Goal: Task Accomplishment & Management: Manage account settings

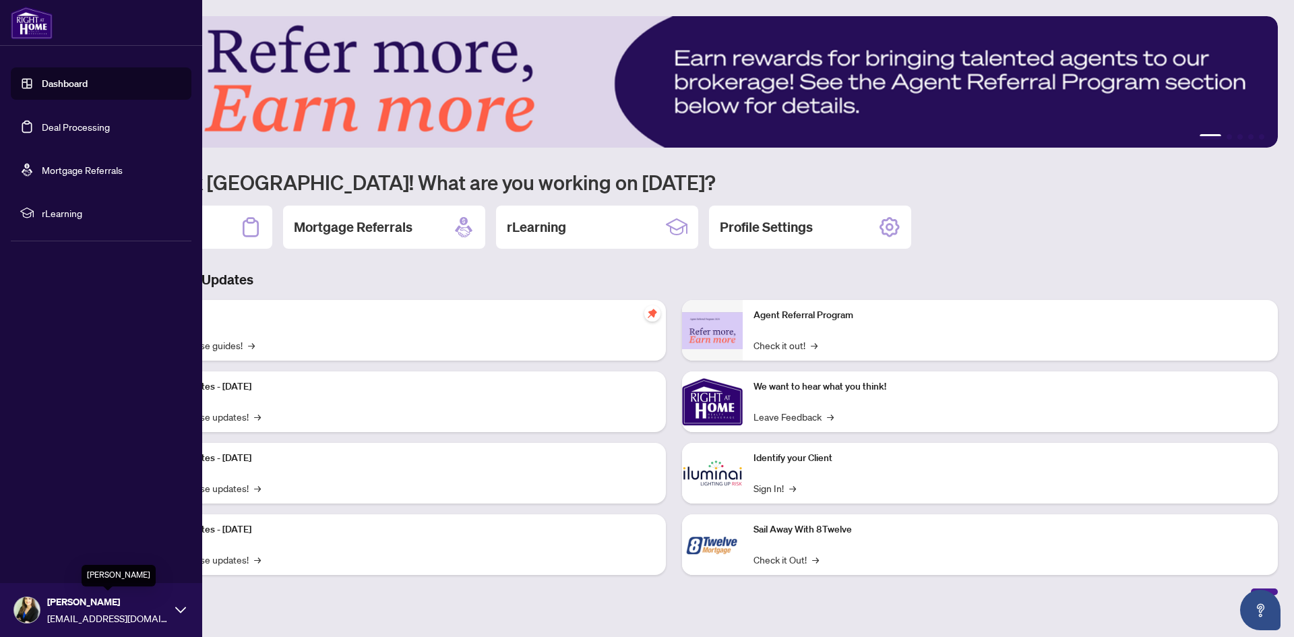
click at [60, 607] on span "[PERSON_NAME]" at bounding box center [107, 601] width 121 height 15
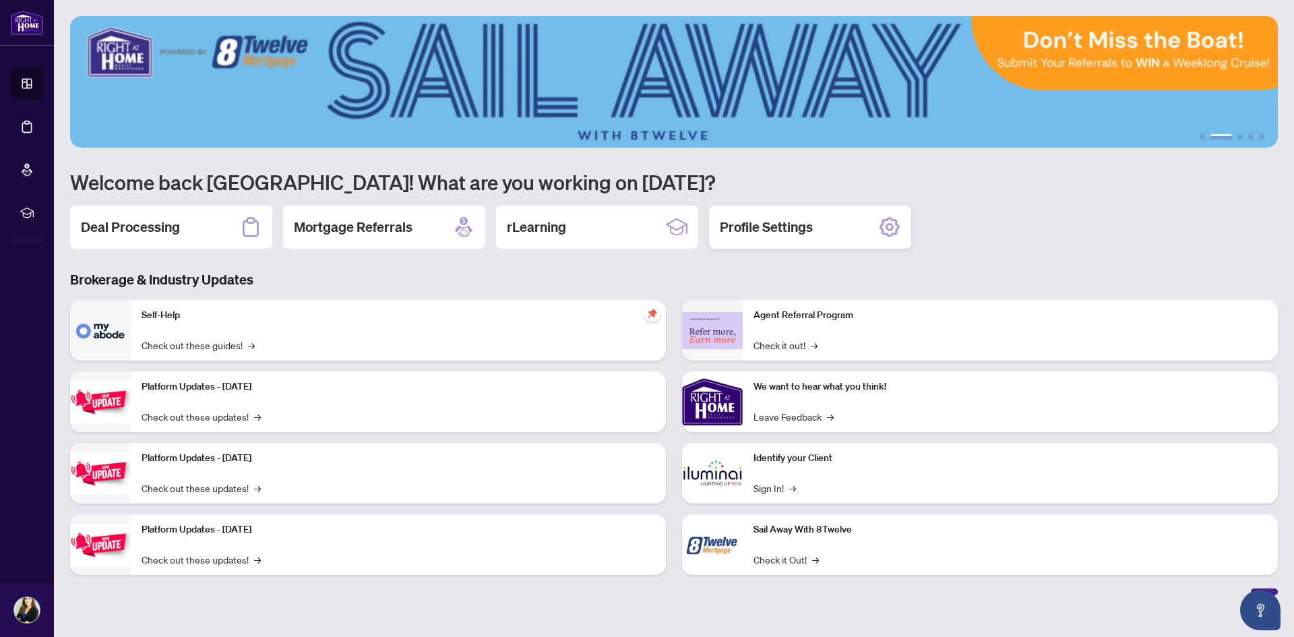
click at [802, 236] on h2 "Profile Settings" at bounding box center [766, 227] width 93 height 19
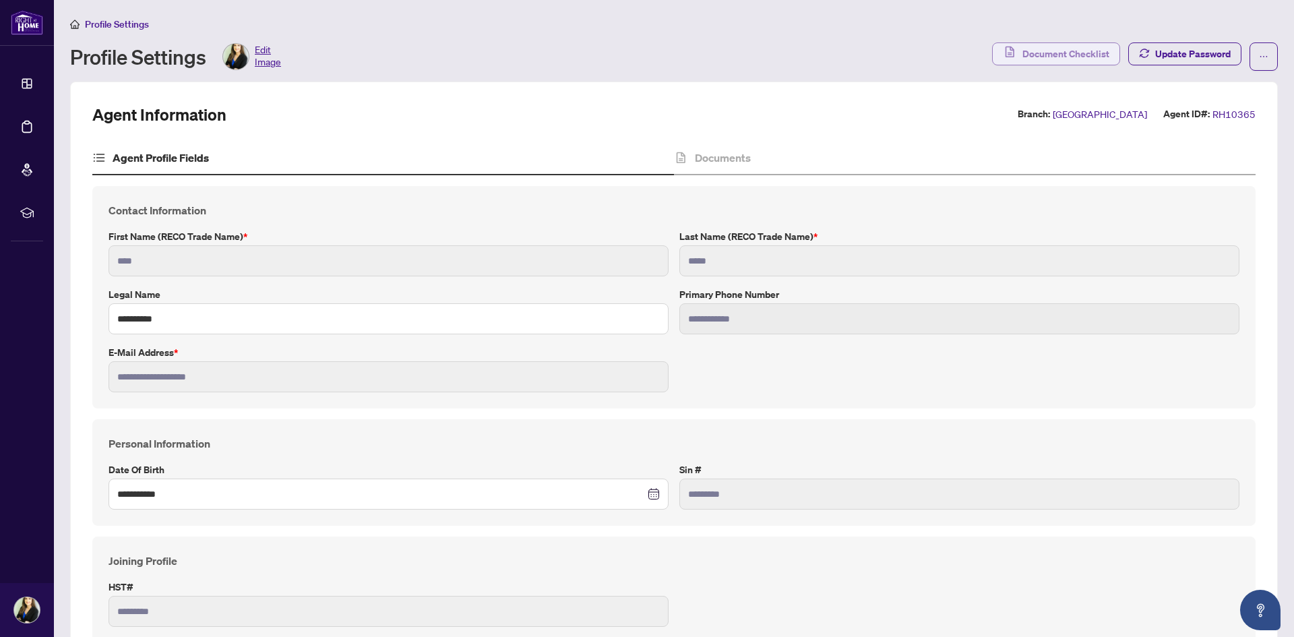
click at [1036, 54] on span "Document Checklist" at bounding box center [1065, 54] width 87 height 22
